Goal: Information Seeking & Learning: Learn about a topic

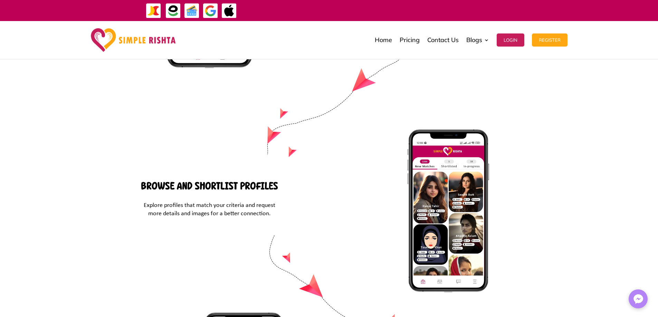
scroll to position [2706, 0]
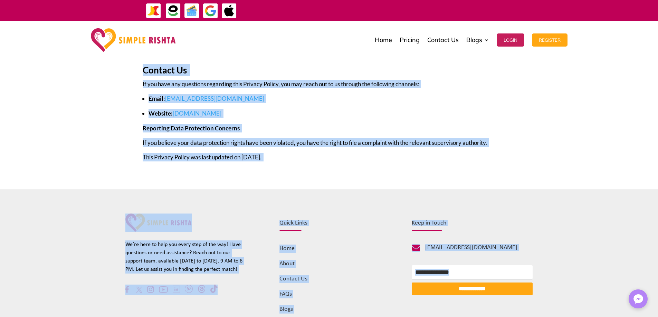
scroll to position [2776, 0]
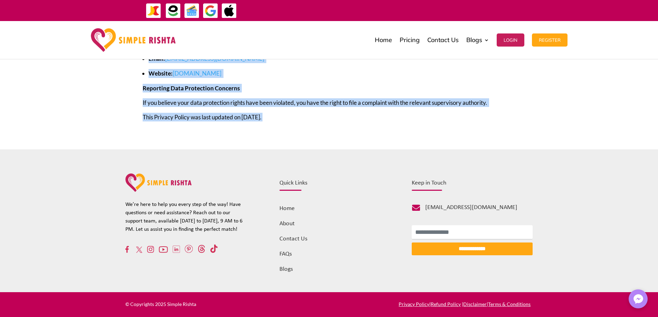
drag, startPoint x: 147, startPoint y: 168, endPoint x: 383, endPoint y: 130, distance: 239.0
copy div "Loremipsum Do sitam cons adipiscinge, sed doeiusmodte inc utlab et dol magnaali…"
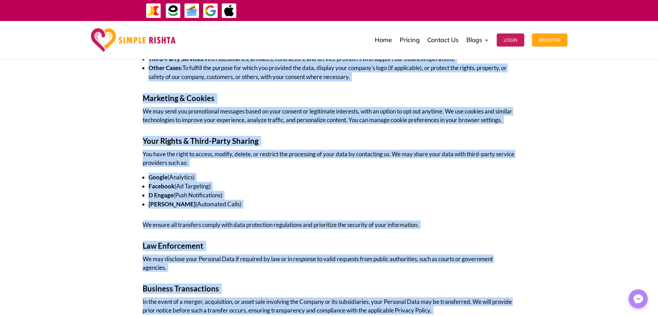
click at [210, 173] on p "You have the right to access, modify, delete, or restrict the processing of you…" at bounding box center [329, 161] width 373 height 23
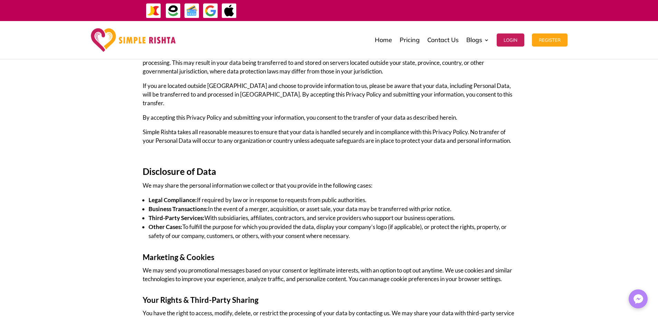
scroll to position [1706, 0]
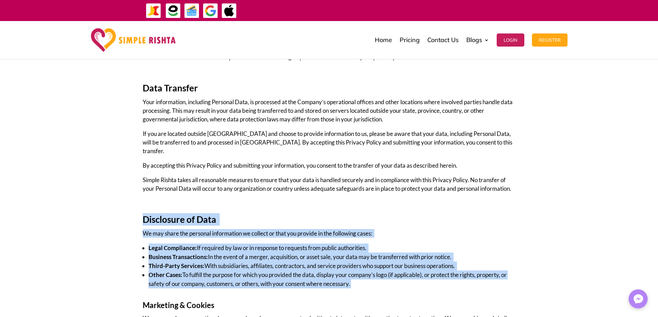
drag, startPoint x: 143, startPoint y: 219, endPoint x: 417, endPoint y: 288, distance: 282.4
click at [417, 288] on div "Information from Third-Party Social Media Services We offer the option to creat…" at bounding box center [329, 216] width 373 height 1933
copy div "Disclosure of Data We may share the personal information we collect or that you…"
click at [170, 216] on span "Disclosure of Data" at bounding box center [180, 219] width 74 height 11
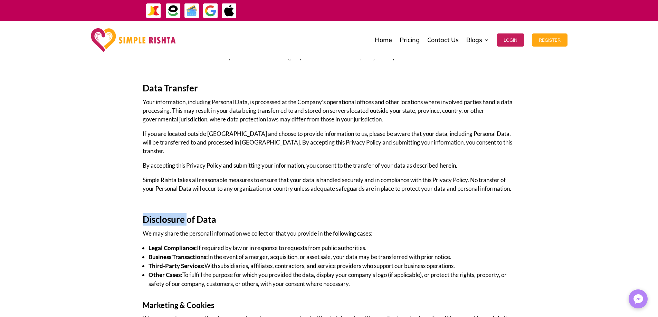
click at [170, 216] on span "Disclosure of Data" at bounding box center [180, 219] width 74 height 11
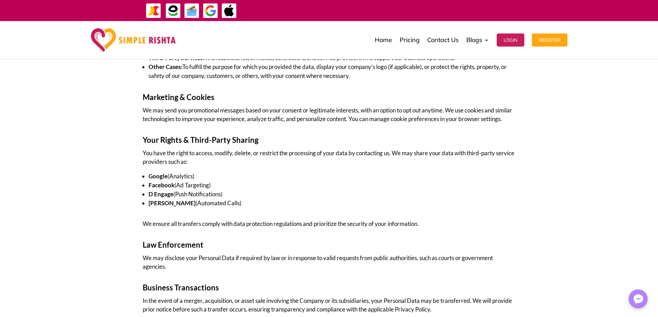
scroll to position [1947, 0]
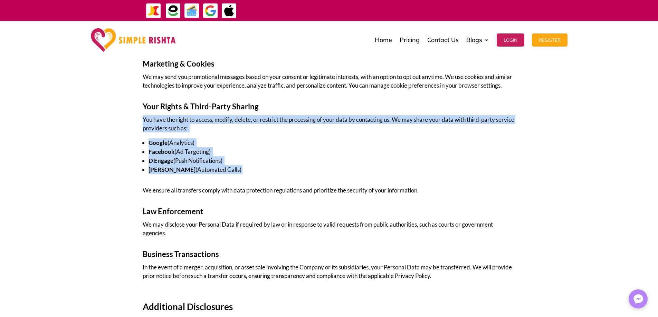
drag, startPoint x: 141, startPoint y: 126, endPoint x: 246, endPoint y: 181, distance: 119.1
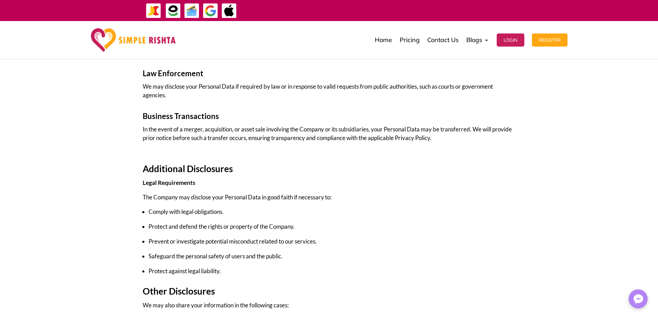
drag, startPoint x: 141, startPoint y: 175, endPoint x: 260, endPoint y: 182, distance: 119.7
copy h2 "Additional Disclosures"
